Goal: Navigation & Orientation: Find specific page/section

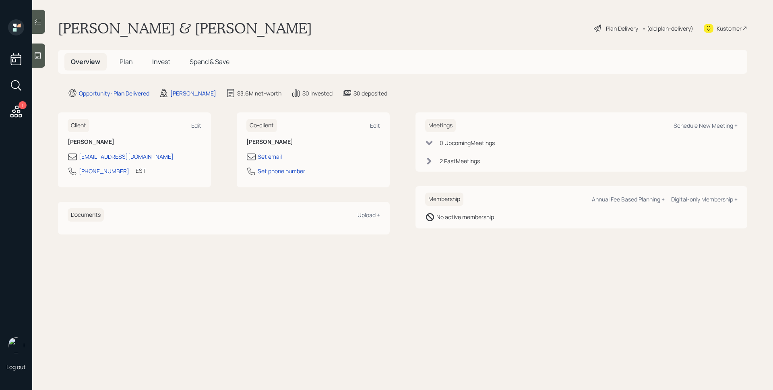
click at [160, 62] on span "Invest" at bounding box center [161, 61] width 18 height 9
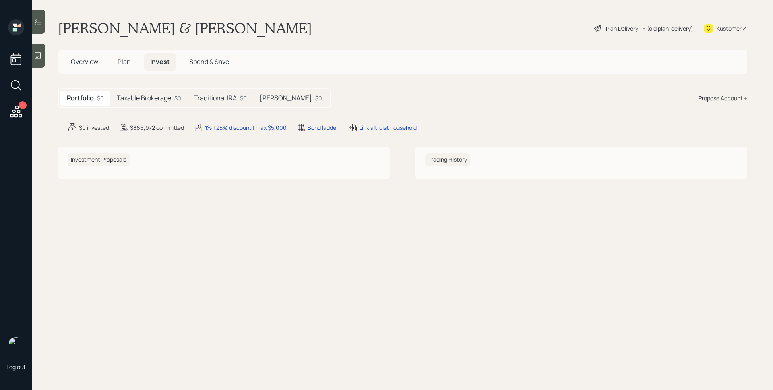
click at [151, 98] on h5 "Taxable Brokerage" at bounding box center [144, 98] width 54 height 8
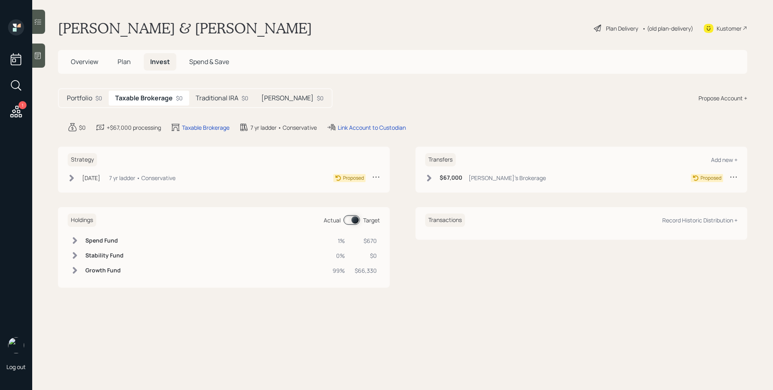
click at [219, 99] on h5 "Traditional IRA" at bounding box center [217, 98] width 43 height 8
click at [277, 100] on h5 "[PERSON_NAME]" at bounding box center [286, 98] width 52 height 8
click at [86, 94] on h5 "Portfolio" at bounding box center [79, 98] width 25 height 8
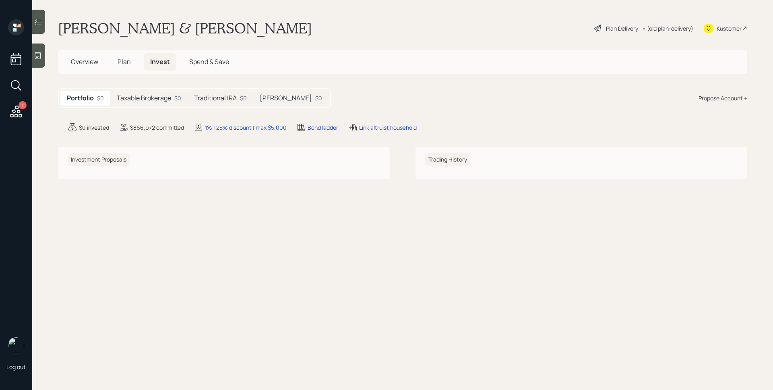
click at [122, 63] on span "Plan" at bounding box center [124, 61] width 13 height 9
